Goal: Information Seeking & Learning: Learn about a topic

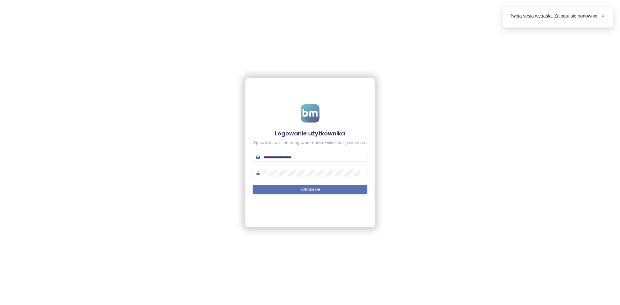
type input "**********"
click at [317, 194] on form "**********" at bounding box center [310, 152] width 115 height 97
click at [317, 190] on span "Zaloguj się" at bounding box center [310, 189] width 19 height 5
type input "**********"
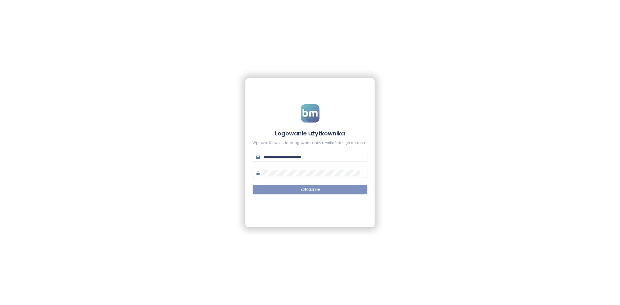
click at [323, 188] on button "Zaloguj się" at bounding box center [310, 189] width 115 height 9
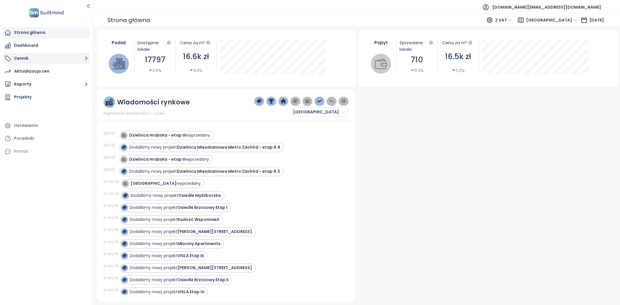
click at [75, 55] on button "Cennik" at bounding box center [46, 58] width 87 height 11
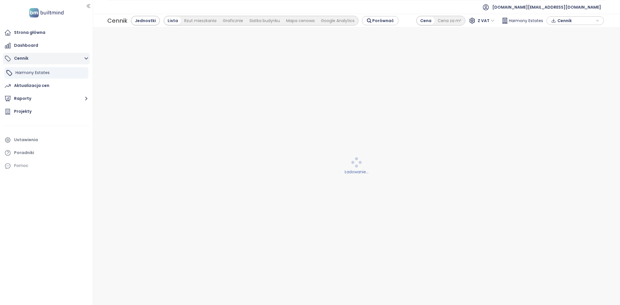
click at [74, 55] on button "Cennik" at bounding box center [46, 58] width 87 height 11
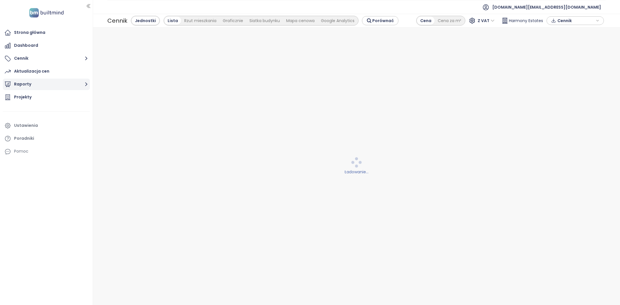
click at [71, 84] on button "Raporty" at bounding box center [46, 84] width 87 height 11
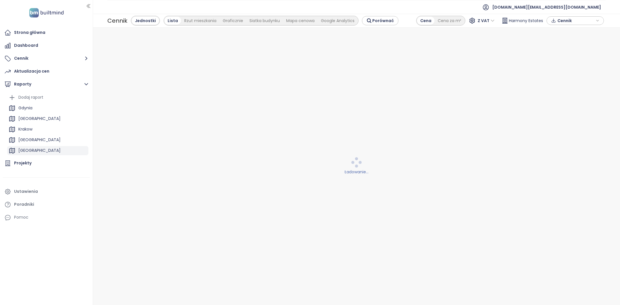
click at [59, 148] on div "[GEOGRAPHIC_DATA]" at bounding box center [47, 150] width 81 height 9
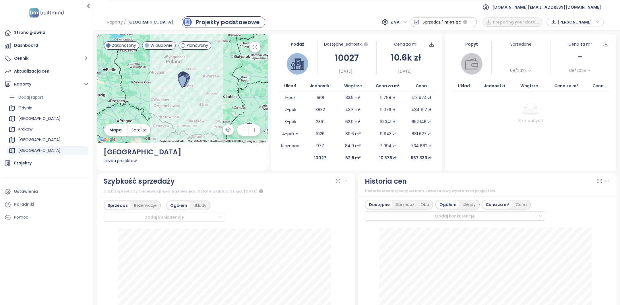
click at [434, 20] on span "Sprzedaż:" at bounding box center [432, 22] width 19 height 10
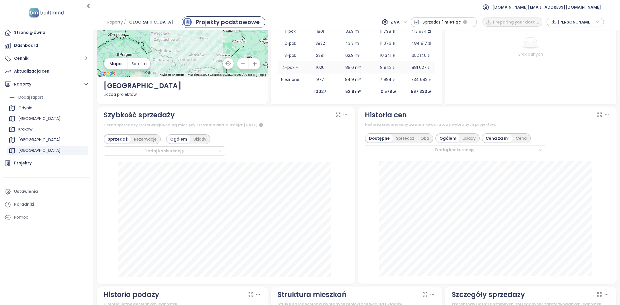
scroll to position [96, 0]
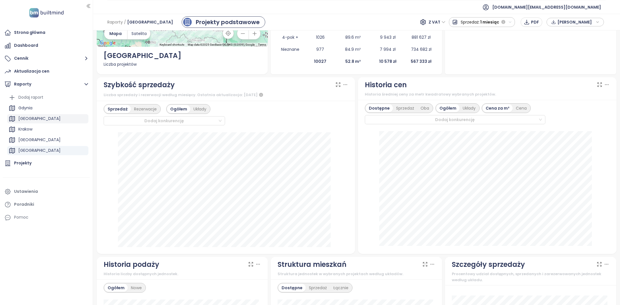
click at [38, 120] on div "Warszawa" at bounding box center [39, 118] width 42 height 7
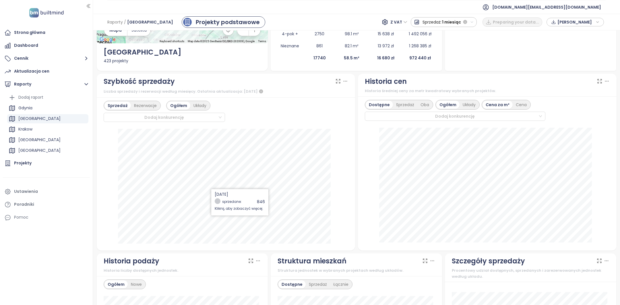
scroll to position [0, 0]
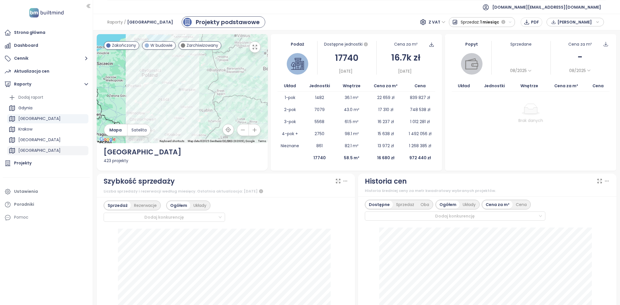
click at [39, 150] on div "Łódź" at bounding box center [47, 150] width 81 height 9
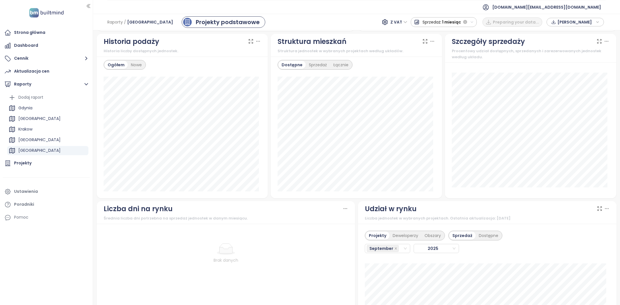
scroll to position [493, 0]
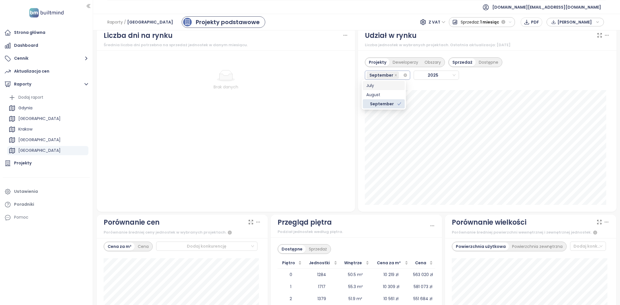
click at [398, 73] on div "September" at bounding box center [385, 75] width 36 height 8
click at [390, 91] on div "August" at bounding box center [384, 94] width 42 height 9
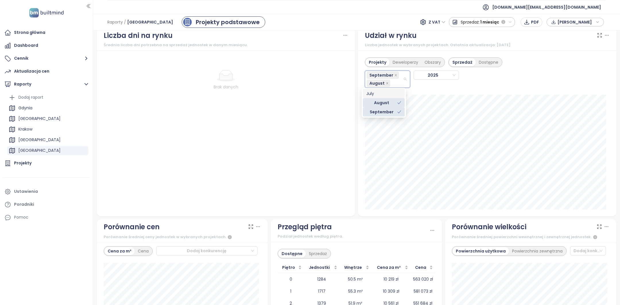
click at [385, 92] on div "July" at bounding box center [383, 93] width 35 height 6
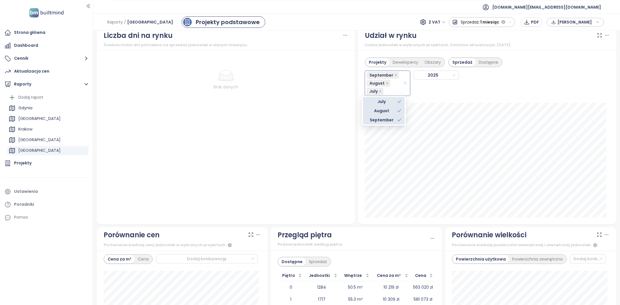
click at [315, 58] on div "Brak danych" at bounding box center [226, 138] width 259 height 174
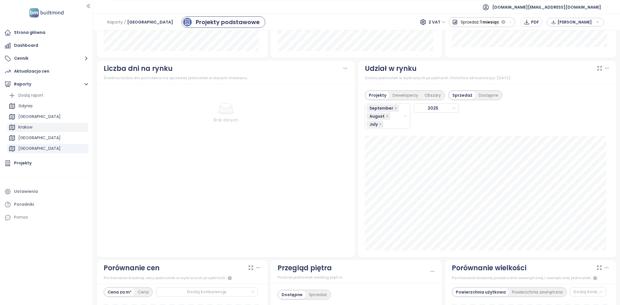
scroll to position [0, 0]
click at [41, 111] on div "Gdynia" at bounding box center [47, 108] width 81 height 9
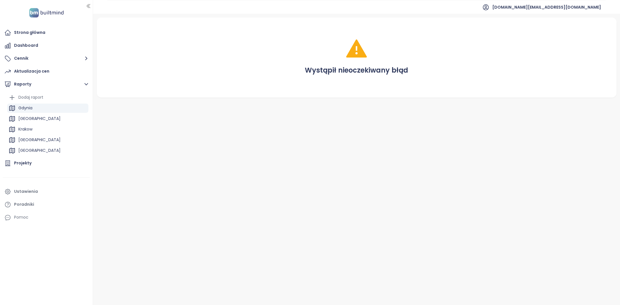
click at [31, 111] on div "Gdynia" at bounding box center [25, 107] width 14 height 7
click at [31, 115] on div "Warszawa" at bounding box center [39, 118] width 42 height 7
click at [30, 35] on div "Strona główna" at bounding box center [29, 32] width 31 height 7
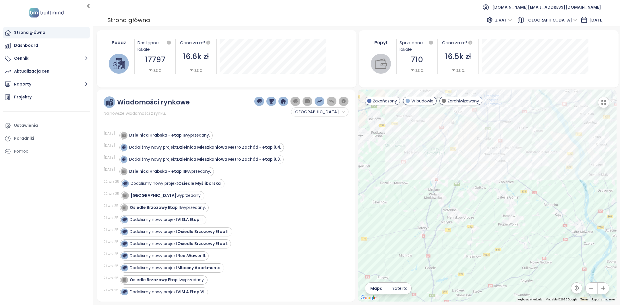
drag, startPoint x: 489, startPoint y: 176, endPoint x: 489, endPoint y: 229, distance: 53.4
click at [489, 229] on div at bounding box center [487, 196] width 259 height 212
